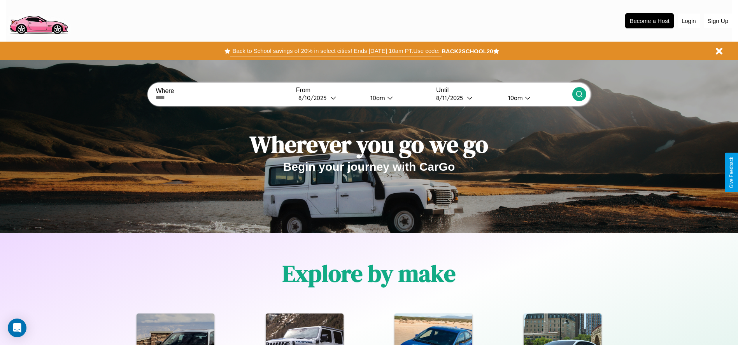
click at [336, 51] on button "Back to School savings of 20% in select cities! Ends [DATE] 10am PT. Use code:" at bounding box center [335, 51] width 211 height 11
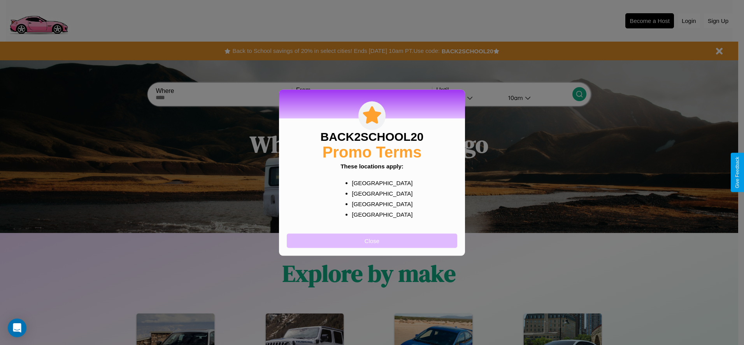
click at [372, 240] on button "Close" at bounding box center [372, 240] width 170 height 14
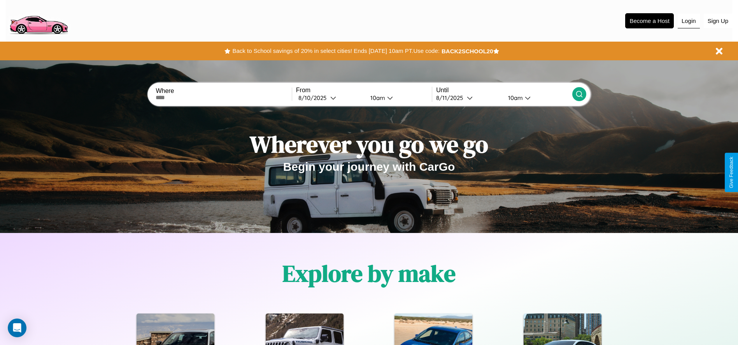
click at [688, 21] on button "Login" at bounding box center [688, 21] width 22 height 15
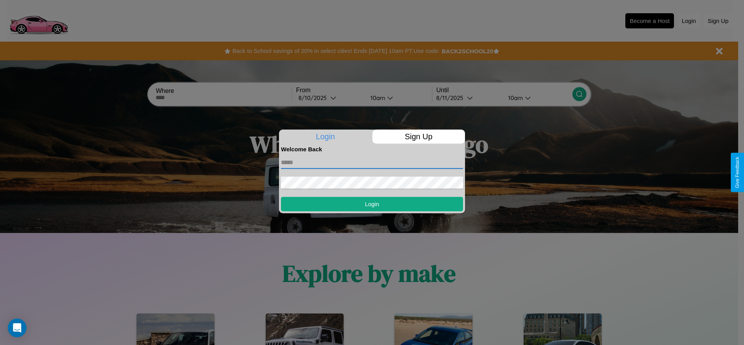
click at [372, 162] on input "text" at bounding box center [372, 162] width 182 height 12
type input "**********"
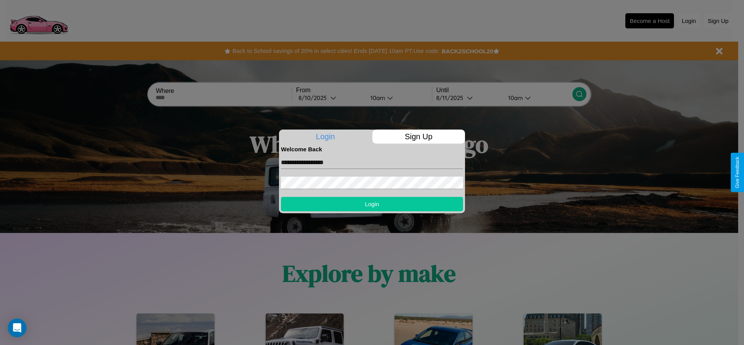
click at [372, 204] on button "Login" at bounding box center [372, 204] width 182 height 14
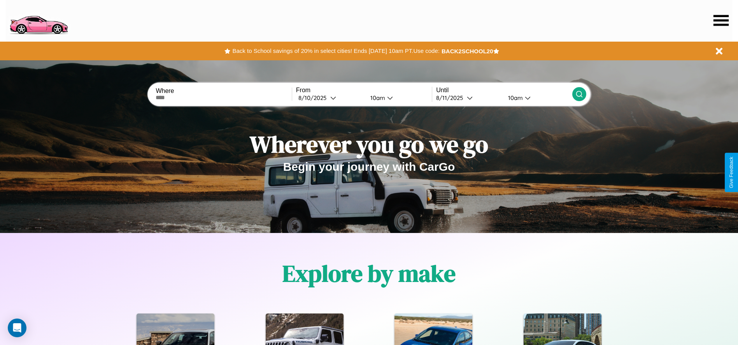
click at [721, 20] on icon at bounding box center [720, 20] width 15 height 11
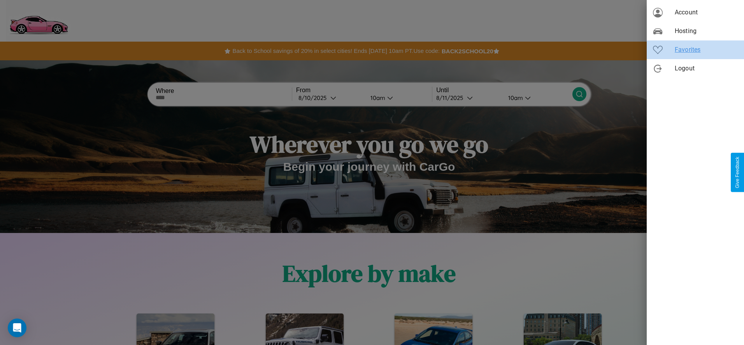
click at [695, 50] on span "Favorites" at bounding box center [705, 49] width 63 height 9
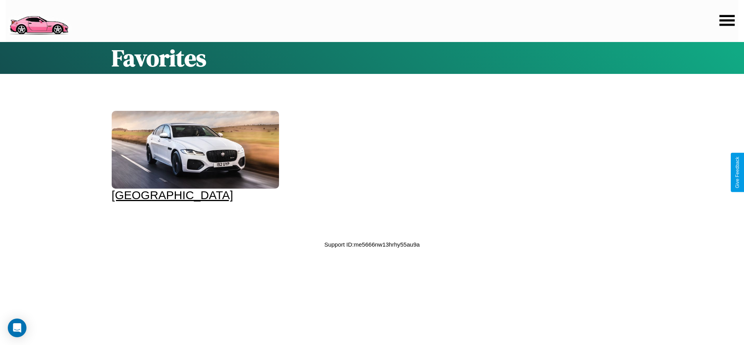
click at [194, 156] on div at bounding box center [195, 150] width 167 height 78
